Goal: Task Accomplishment & Management: Complete application form

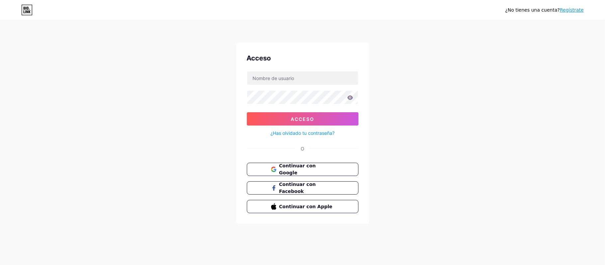
click at [571, 11] on font "Regístrate" at bounding box center [571, 9] width 24 height 5
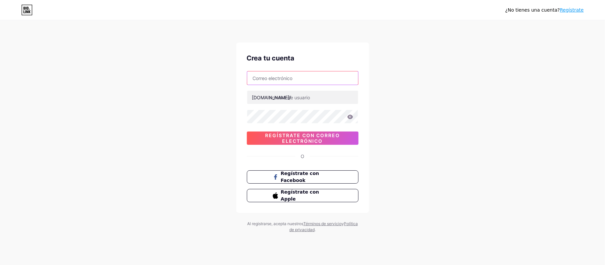
click at [264, 75] on input "text" at bounding box center [302, 77] width 111 height 13
type input "narrarse@anacoello.com.mx"
click at [284, 100] on input "text" at bounding box center [302, 97] width 111 height 13
type input "narrarse"
click at [205, 106] on div "¿No tienes una cuenta? Regístrate Crea tu cuenta narrarse@anacoello.com.mx bio.…" at bounding box center [302, 127] width 605 height 254
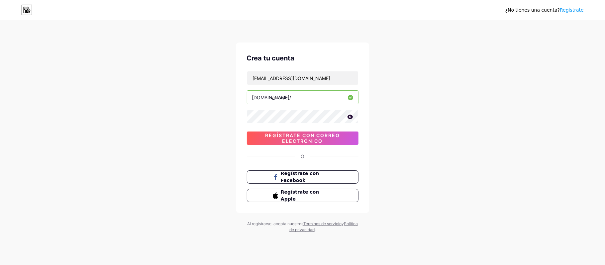
click at [481, 99] on div "¿No tienes una cuenta? Regístrate Crea tu cuenta narrarse@anacoello.com.mx bio.…" at bounding box center [302, 127] width 605 height 254
click at [348, 117] on icon at bounding box center [350, 117] width 6 height 4
click at [426, 153] on div "¿No tienes una cuenta? Regístrate Crea tu cuenta narrarse@anacoello.com.mx bio.…" at bounding box center [302, 127] width 605 height 254
click at [441, 144] on div "¿No tienes una cuenta? Regístrate Crea tu cuenta narrarse@anacoello.com.mx bio.…" at bounding box center [302, 127] width 605 height 254
click at [307, 97] on input "narrarse" at bounding box center [302, 97] width 111 height 13
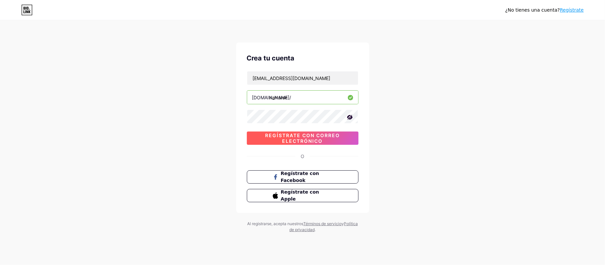
click at [334, 136] on font "Regístrate con correo electrónico" at bounding box center [302, 137] width 75 height 11
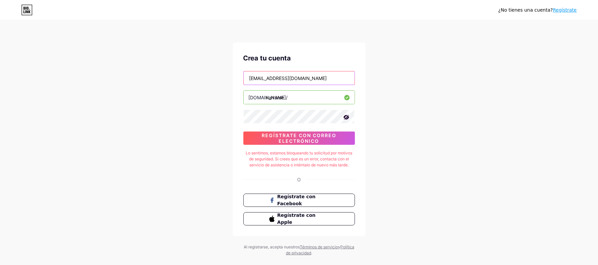
drag, startPoint x: 315, startPoint y: 77, endPoint x: 227, endPoint y: 76, distance: 87.6
click at [227, 76] on div "¿No tienes una cuenta? Regístrate Crea tu cuenta narrarse@anacoello.com.mx bio.…" at bounding box center [299, 138] width 598 height 277
type input "[EMAIL_ADDRESS][DOMAIN_NAME]"
click at [380, 135] on div "¿No tienes una cuenta? Regístrate Crea tu cuenta themmalibros@gmail.com bio.lin…" at bounding box center [299, 138] width 598 height 277
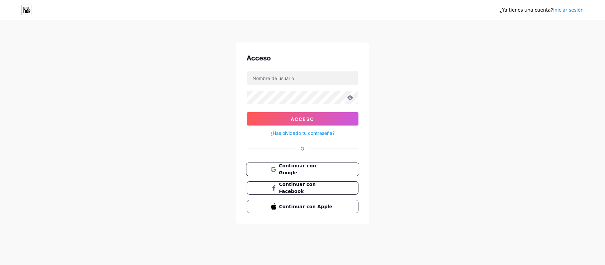
click at [332, 170] on span "Continuar con Google" at bounding box center [306, 169] width 55 height 14
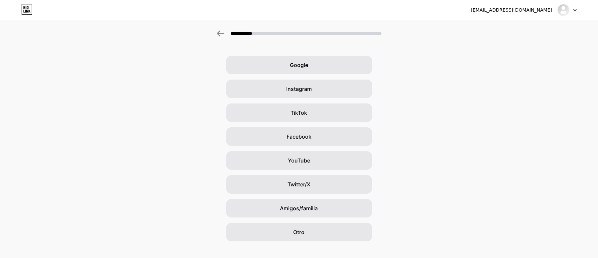
scroll to position [28, 0]
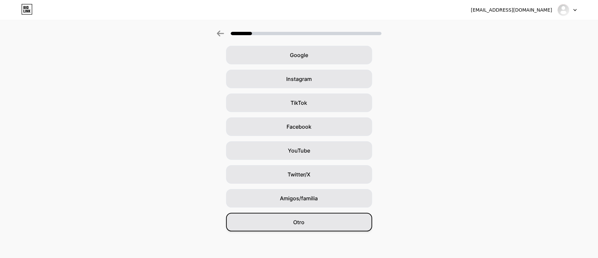
click at [296, 230] on div "Otro" at bounding box center [299, 222] width 146 height 19
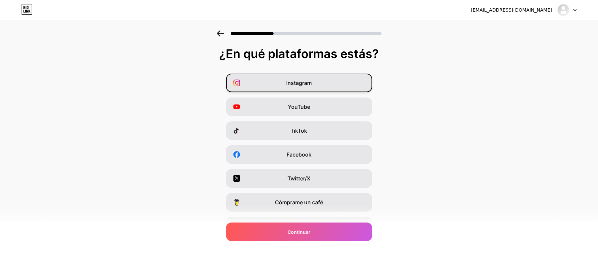
click at [315, 83] on div "Instagram" at bounding box center [299, 83] width 146 height 19
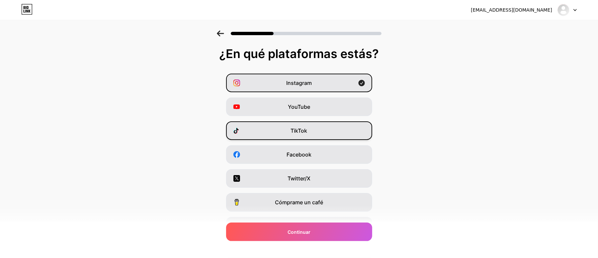
click at [318, 130] on div "TikTok" at bounding box center [299, 131] width 146 height 19
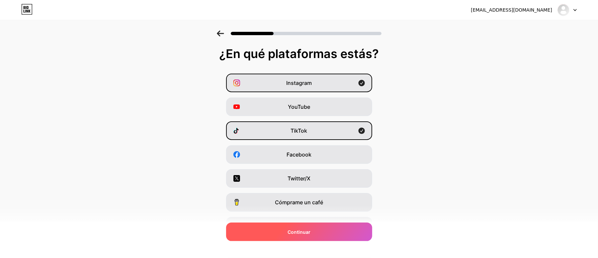
click at [323, 234] on div "Continuar" at bounding box center [299, 232] width 146 height 19
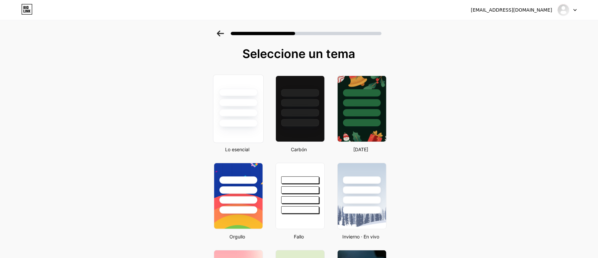
click at [247, 127] on div at bounding box center [238, 109] width 50 height 68
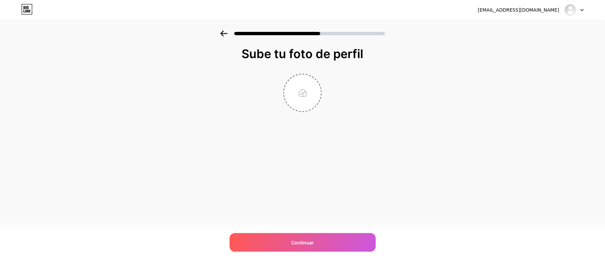
click at [323, 114] on div "Sube tu foto de perfil Continuar" at bounding box center [302, 96] width 133 height 98
click at [301, 104] on input "file" at bounding box center [302, 92] width 37 height 37
type input "C:\fakepath\Diseño sin título (1).png"
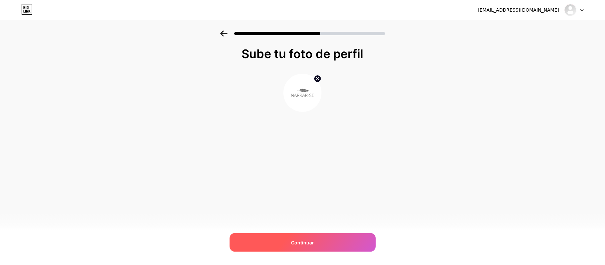
click at [334, 245] on div "Continuar" at bounding box center [302, 242] width 146 height 19
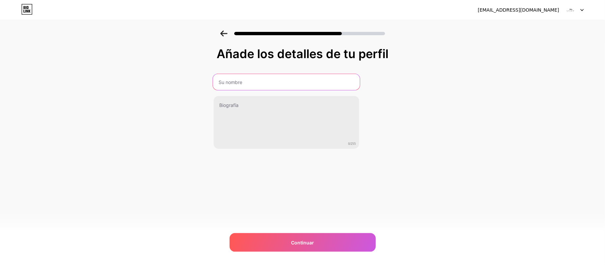
click at [242, 84] on input "text" at bounding box center [286, 82] width 147 height 16
type input "Narrar-se"
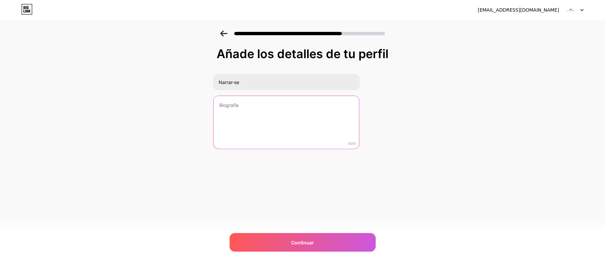
click at [249, 108] on textarea at bounding box center [285, 122] width 145 height 53
drag, startPoint x: 239, startPoint y: 116, endPoint x: 234, endPoint y: 108, distance: 9.6
paste textarea "Espacio para escritores: fluidez, corrección y tu historia culminada. [PERSON_N…"
click at [245, 113] on textarea "Espacio para escritores: fluidez, corrección y tu historia culminada. [PERSON_N…" at bounding box center [286, 123] width 147 height 54
click at [244, 112] on textarea "Espacio para escritores: fluidez, corrección y tu historia culminada. Por: [PER…" at bounding box center [286, 123] width 147 height 54
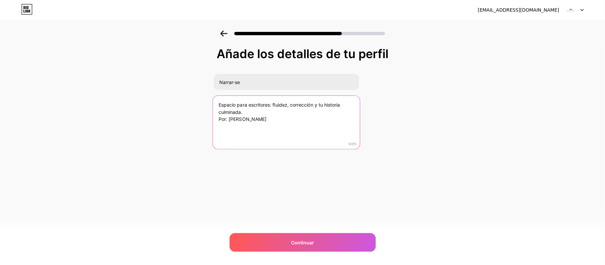
click at [259, 111] on textarea "Espacio para escritores: fluidez, corrección y tu historia culminada. Por: [PER…" at bounding box center [286, 123] width 147 height 54
click at [243, 113] on textarea "Espacio para escritores: fluidez, corrección y tu historia culminada. Sin formu…" at bounding box center [286, 123] width 147 height 54
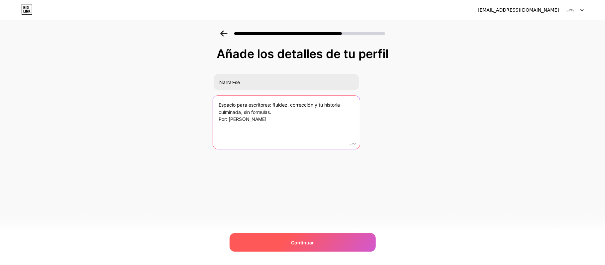
type textarea "Espacio para escritores: fluidez, corrección y tu historia culminada, sin formu…"
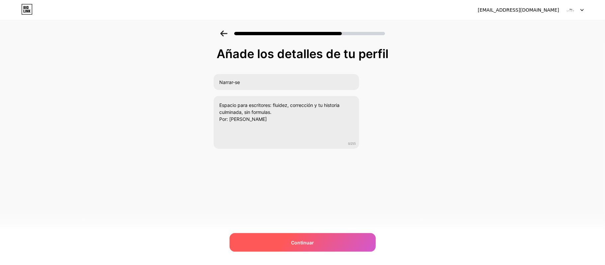
click at [310, 245] on font "Continuar" at bounding box center [302, 243] width 23 height 6
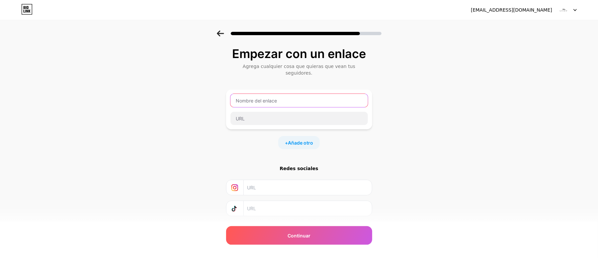
click at [339, 94] on input "text" at bounding box center [298, 100] width 137 height 13
click at [277, 184] on input "text" at bounding box center [307, 187] width 121 height 15
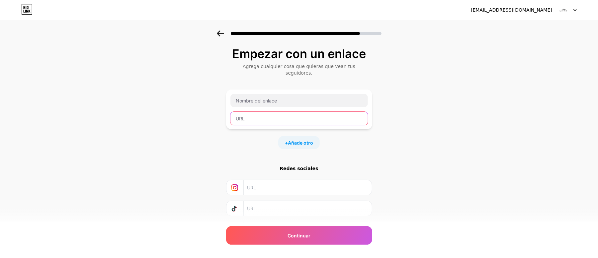
drag, startPoint x: 278, startPoint y: 95, endPoint x: 259, endPoint y: 113, distance: 26.3
click at [259, 113] on input "text" at bounding box center [298, 118] width 137 height 13
paste input "[URL][DOMAIN_NAME]"
type input "[URL][DOMAIN_NAME]"
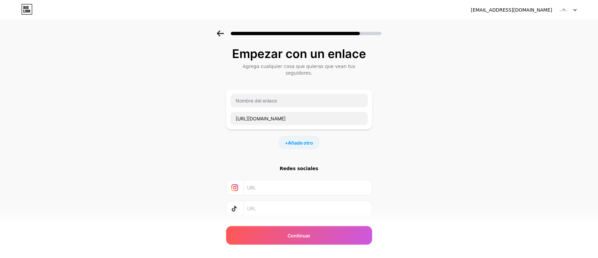
scroll to position [0, 0]
paste input "[URL][DOMAIN_NAME]"
type input "[URL][DOMAIN_NAME]"
click at [300, 202] on input "text" at bounding box center [307, 208] width 121 height 15
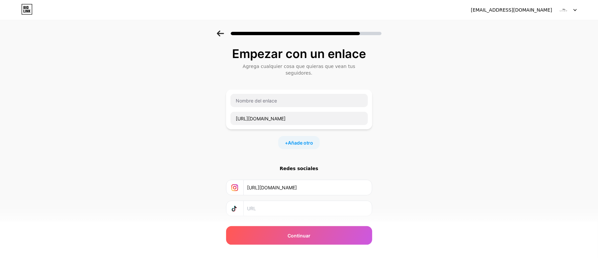
scroll to position [0, 0]
paste input "[URL][DOMAIN_NAME]"
type input "[URL][DOMAIN_NAME]"
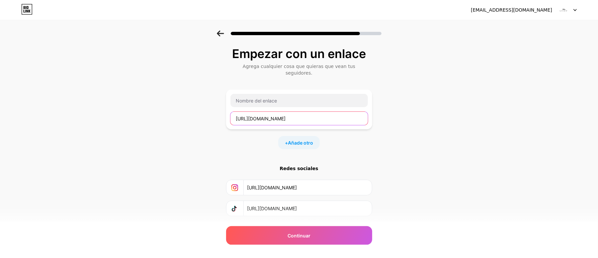
drag, startPoint x: 239, startPoint y: 111, endPoint x: 517, endPoint y: 94, distance: 278.0
click at [517, 94] on div "Empezar con un enlace Agrega cualquier cosa que quieras que vean tus seguidores…" at bounding box center [299, 151] width 598 height 240
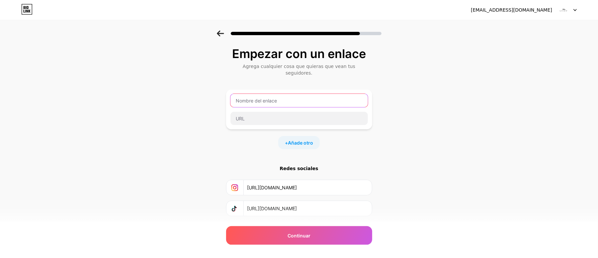
click at [302, 96] on input "text" at bounding box center [298, 100] width 137 height 13
type input "Descarga gratis tu Journal de escritor"
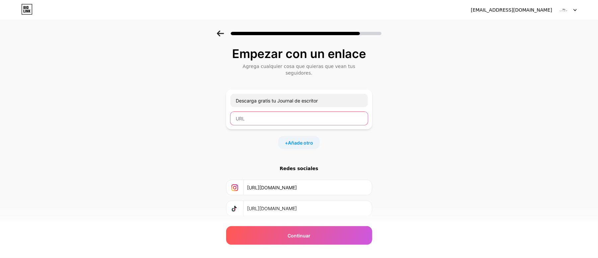
click at [299, 112] on input "text" at bounding box center [298, 118] width 137 height 13
paste input "[URL][DOMAIN_NAME]"
type input "[URL][DOMAIN_NAME]"
click at [307, 140] on font "Añade otro" at bounding box center [300, 143] width 25 height 6
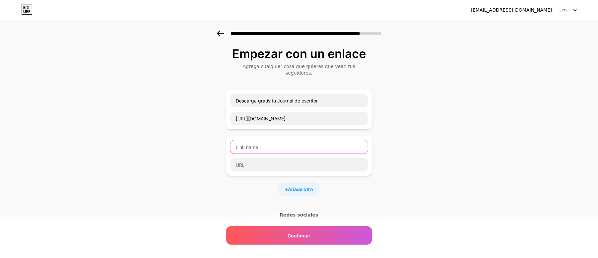
click at [279, 142] on input "text" at bounding box center [298, 146] width 137 height 13
type input "Del caos a la culminación • Ebook imprimible"
click at [308, 151] on div "Del caos a la culminación • Ebook imprimible" at bounding box center [299, 156] width 138 height 32
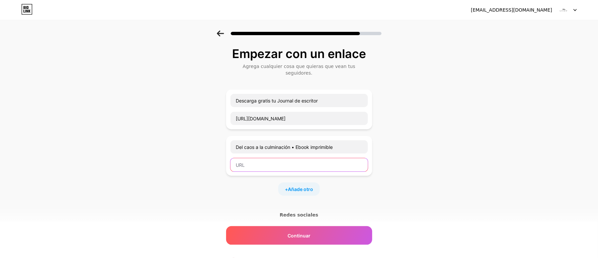
click at [310, 158] on input "text" at bounding box center [298, 164] width 137 height 13
paste input "[URL][DOMAIN_NAME]"
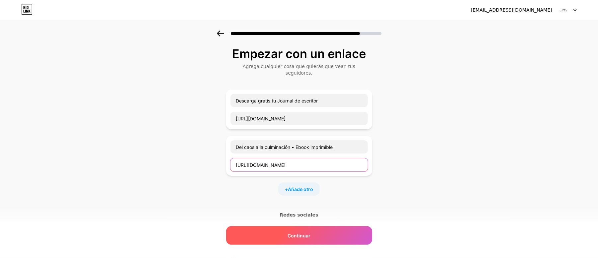
type input "[URL][DOMAIN_NAME]"
click at [320, 233] on div "Continuar" at bounding box center [299, 235] width 146 height 19
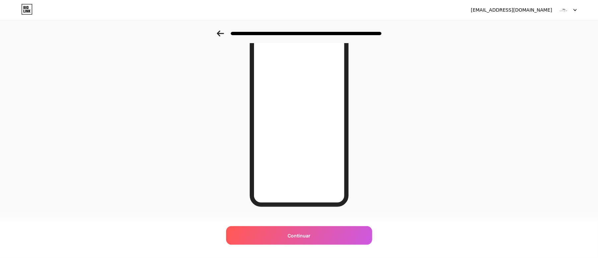
scroll to position [75, 0]
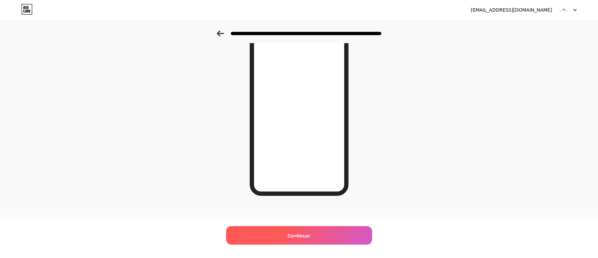
click at [298, 230] on div "Continuar" at bounding box center [299, 235] width 146 height 19
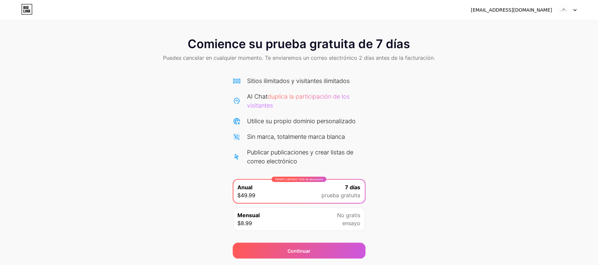
click at [493, 228] on div "Comience su prueba gratuita de 7 días Puedes cancelar en cualquier momento. Te …" at bounding box center [299, 145] width 598 height 228
click at [577, 9] on div "[EMAIL_ADDRESS][DOMAIN_NAME] Cerrar sesión" at bounding box center [299, 10] width 598 height 12
click at [574, 11] on icon at bounding box center [574, 10] width 3 height 2
click at [543, 82] on div "Comience su prueba gratuita de 7 días Puedes cancelar en cualquier momento. Te …" at bounding box center [299, 145] width 598 height 228
click at [25, 14] on icon at bounding box center [26, 9] width 11 height 11
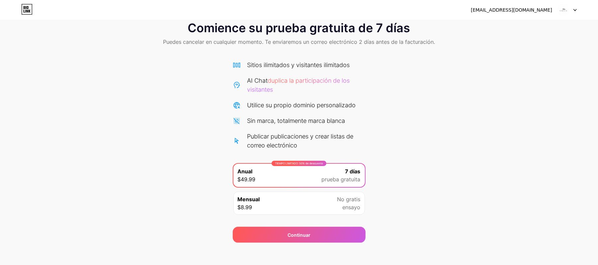
scroll to position [20, 0]
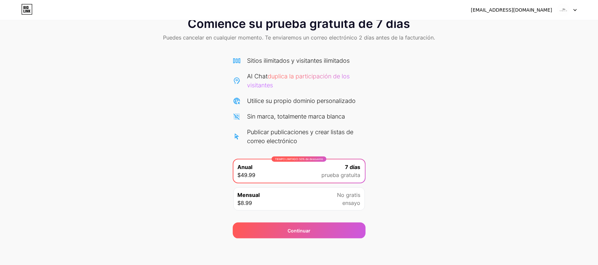
click at [574, 11] on icon at bounding box center [574, 10] width 3 height 2
click at [523, 23] on li "Cerrar sesión" at bounding box center [535, 27] width 82 height 18
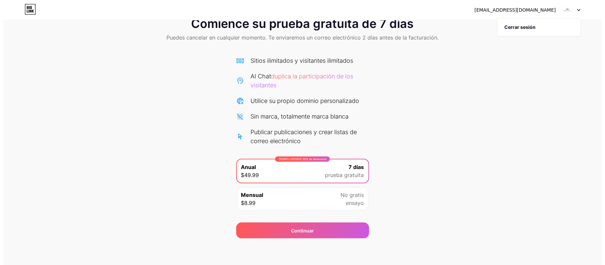
scroll to position [0, 0]
